Goal: Task Accomplishment & Management: Manage account settings

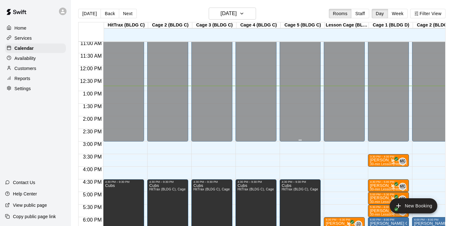
scroll to position [304, 0]
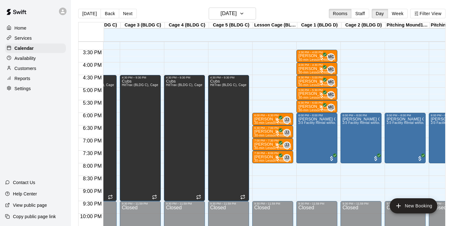
scroll to position [0, 58]
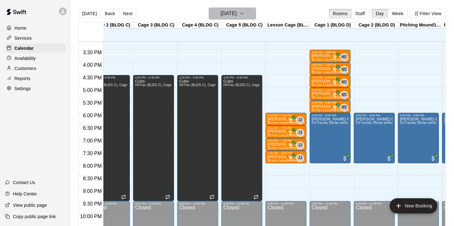
click at [237, 12] on h6 "[DATE]" at bounding box center [229, 13] width 16 height 9
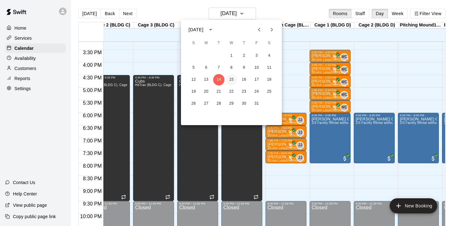
click at [233, 80] on button "15" at bounding box center [231, 79] width 11 height 11
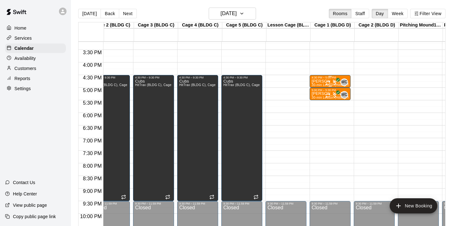
click at [339, 85] on div "MC 0" at bounding box center [337, 83] width 23 height 8
click at [332, 117] on icon "delete" at bounding box center [332, 115] width 4 height 6
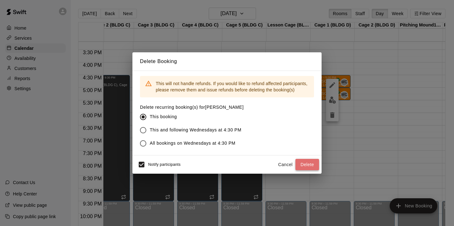
click at [303, 162] on button "Delete" at bounding box center [308, 165] width 24 height 12
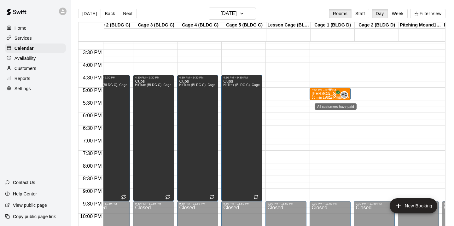
click at [333, 96] on span "All customers have paid" at bounding box center [335, 95] width 6 height 6
click at [334, 128] on button "delete" at bounding box center [339, 129] width 13 height 13
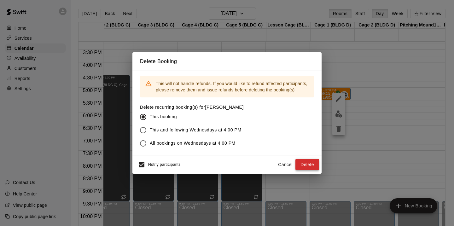
click at [311, 168] on button "Delete" at bounding box center [308, 165] width 24 height 12
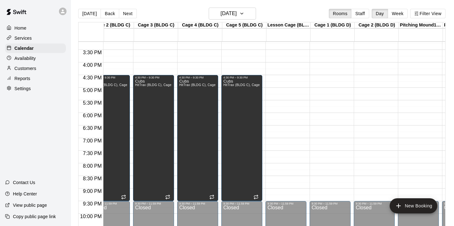
click at [31, 61] on p "Availability" at bounding box center [25, 58] width 21 height 6
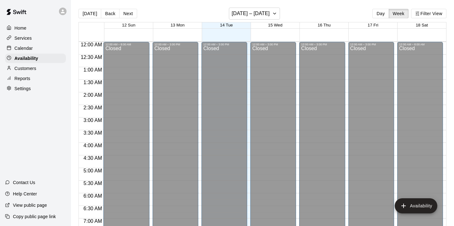
scroll to position [323, 0]
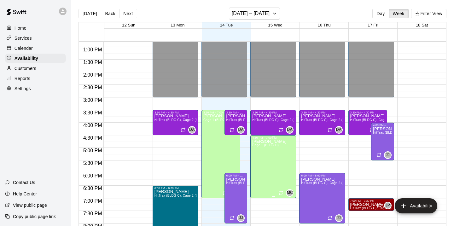
click at [260, 159] on icon "delete" at bounding box center [259, 161] width 8 height 8
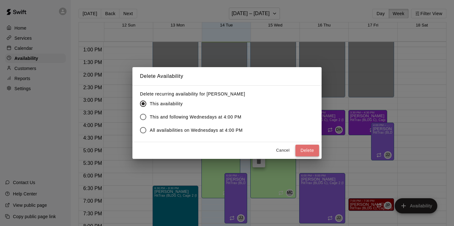
click at [306, 147] on button "Delete" at bounding box center [308, 151] width 24 height 12
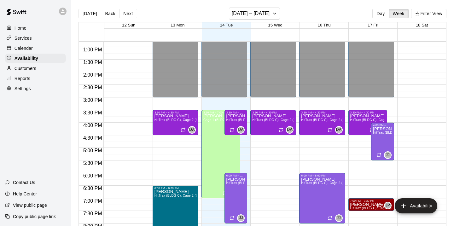
click at [27, 45] on p "Calendar" at bounding box center [24, 48] width 18 height 6
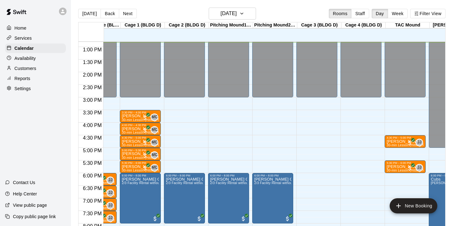
scroll to position [0, 252]
